Goal: Communication & Community: Answer question/provide support

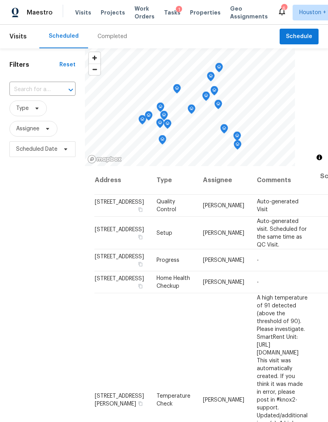
click at [108, 16] on span "Projects" at bounding box center [113, 13] width 24 height 8
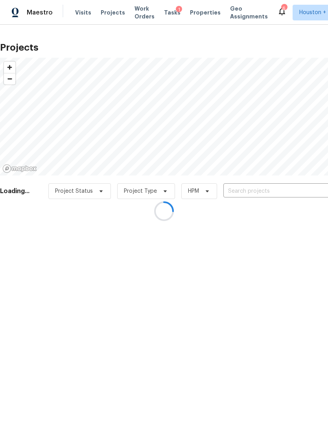
click at [299, 188] on div at bounding box center [164, 211] width 328 height 422
click at [299, 187] on div at bounding box center [164, 211] width 328 height 422
click at [297, 192] on div at bounding box center [164, 211] width 328 height 422
click at [297, 191] on div at bounding box center [164, 211] width 328 height 422
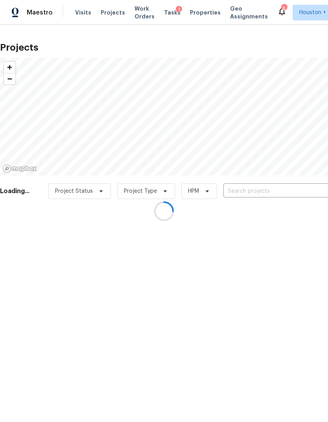
click at [295, 191] on div at bounding box center [164, 211] width 328 height 422
click at [293, 189] on div at bounding box center [164, 211] width 328 height 422
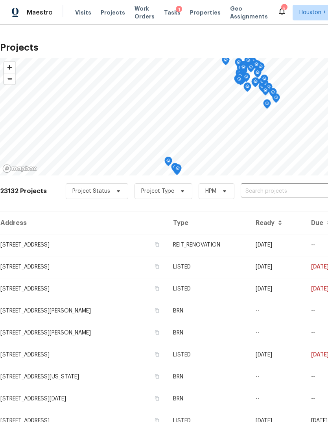
click at [292, 194] on input "text" at bounding box center [285, 191] width 90 height 12
type input "woodhorn"
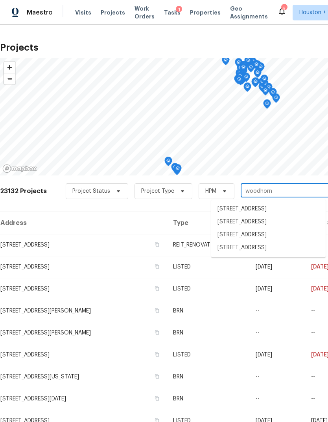
click at [299, 240] on li "15415 Woodhorn Dr, Houston, TX 77062" at bounding box center [268, 235] width 114 height 13
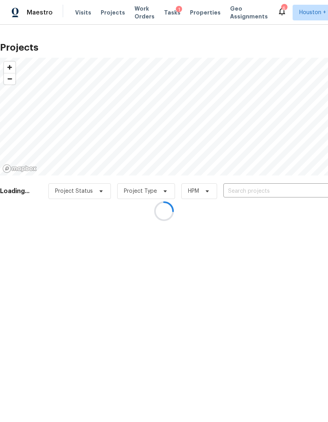
type input "15415 Woodhorn Dr, Houston, TX 77062"
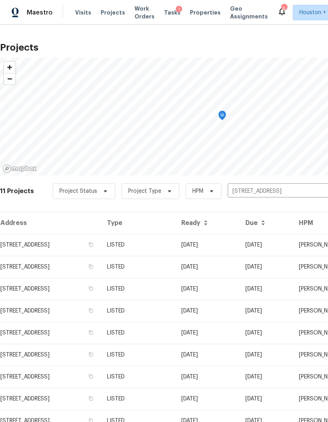
click at [279, 269] on td "08/14/25" at bounding box center [265, 267] width 53 height 22
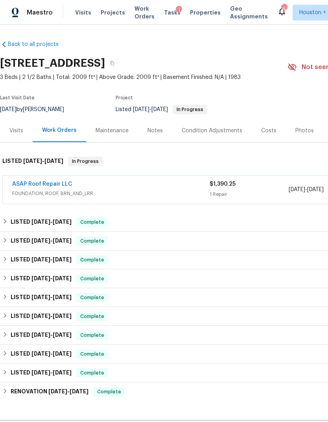
click at [34, 181] on link "ASAP Roof Repair LLC" at bounding box center [42, 183] width 60 height 5
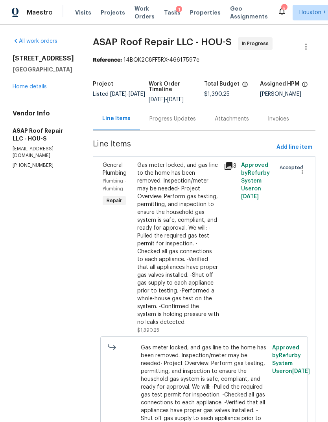
click at [178, 111] on div "Progress Updates" at bounding box center [172, 118] width 65 height 23
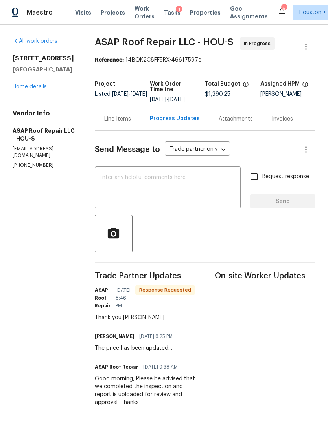
scroll to position [7, 0]
click at [215, 169] on div "x ​" at bounding box center [168, 189] width 146 height 40
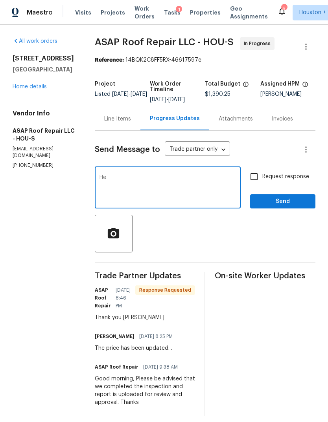
type textarea "H"
type textarea "Hello, have you scheduled an inspector?"
click at [249, 175] on input "Request response" at bounding box center [254, 177] width 16 height 16
checkbox input "true"
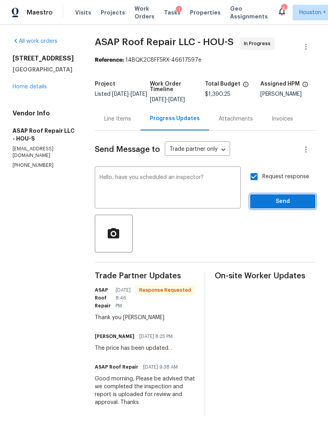
click at [298, 197] on span "Send" at bounding box center [282, 202] width 53 height 10
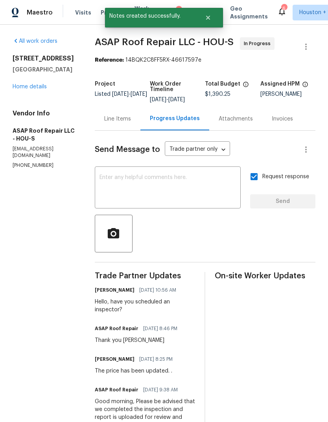
scroll to position [29, 0]
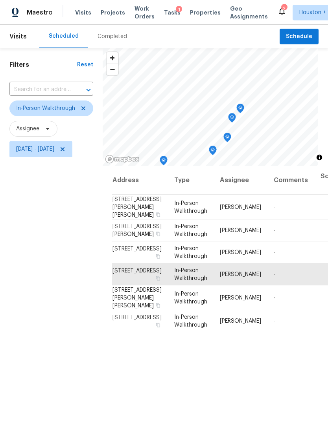
scroll to position [0, 10]
